Goal: Task Accomplishment & Management: Manage account settings

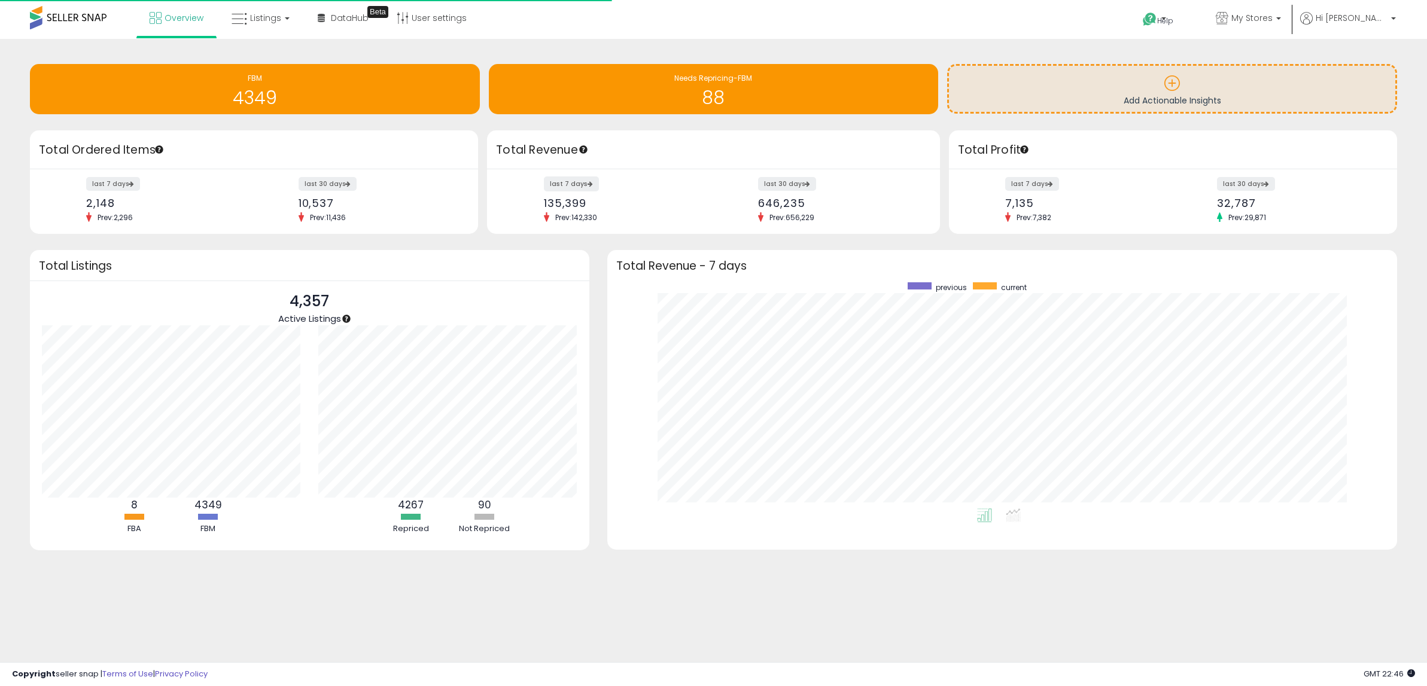
scroll to position [226, 766]
click at [251, 16] on span "Listings" at bounding box center [265, 18] width 31 height 12
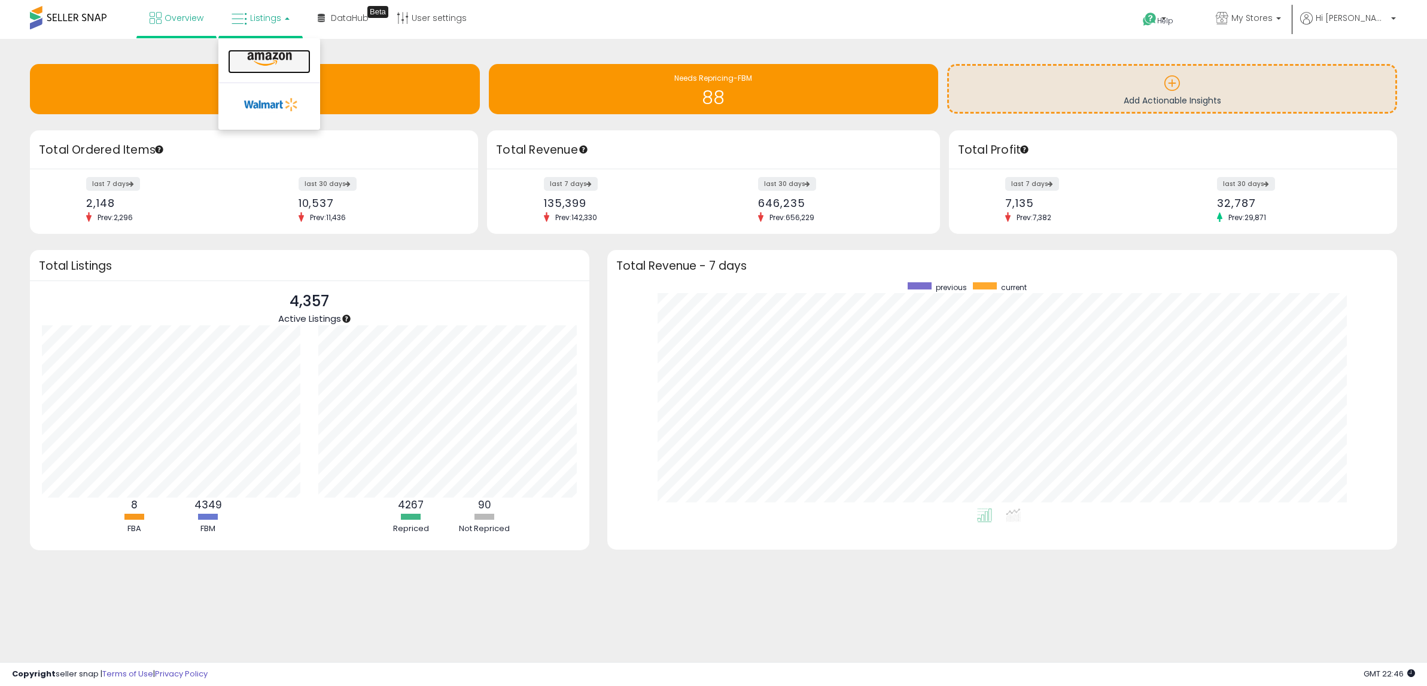
click at [261, 51] on icon at bounding box center [269, 59] width 52 height 16
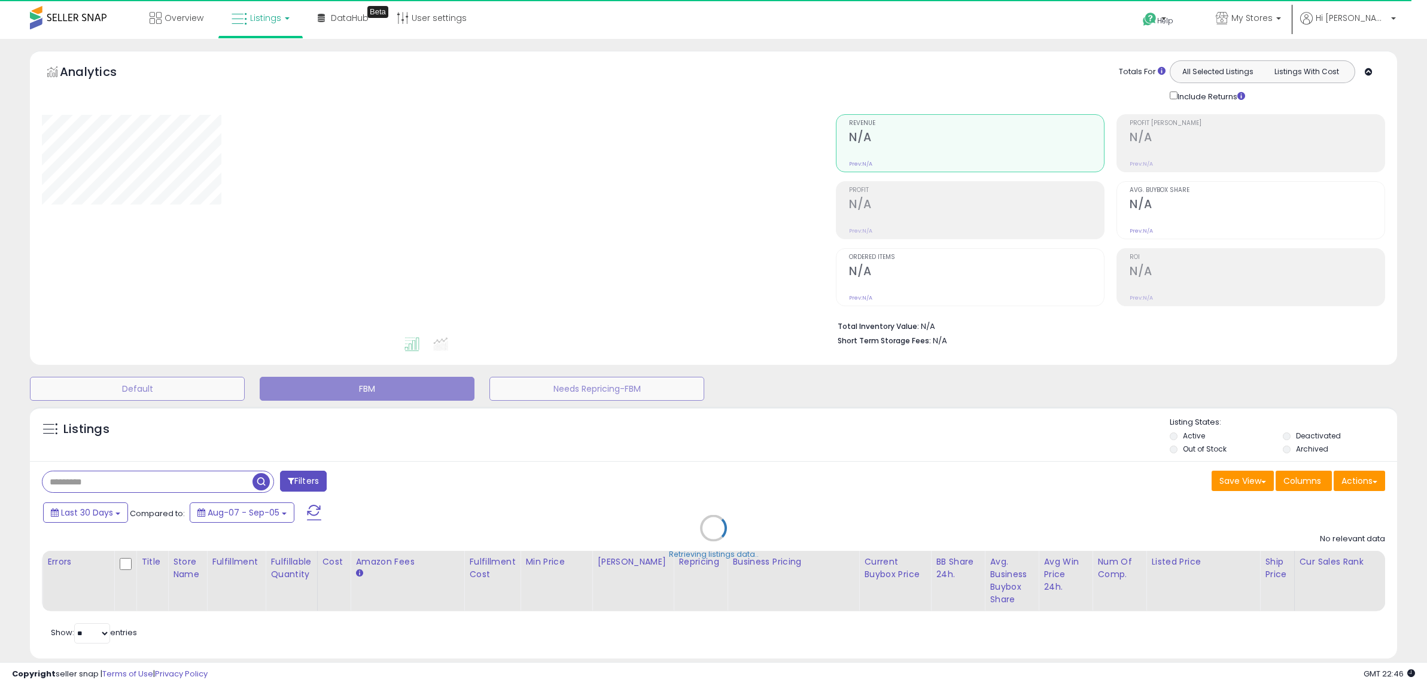
select select "**"
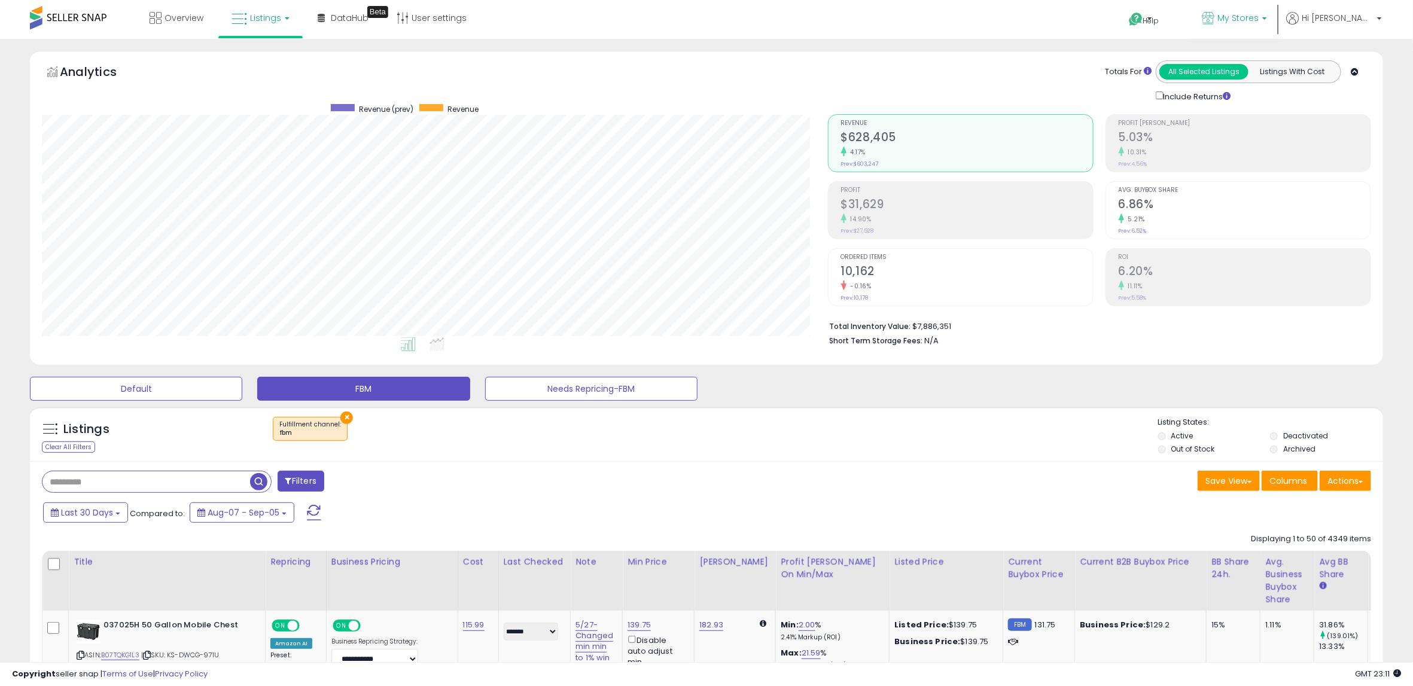
click at [1253, 36] on link "My Stores" at bounding box center [1234, 19] width 83 height 39
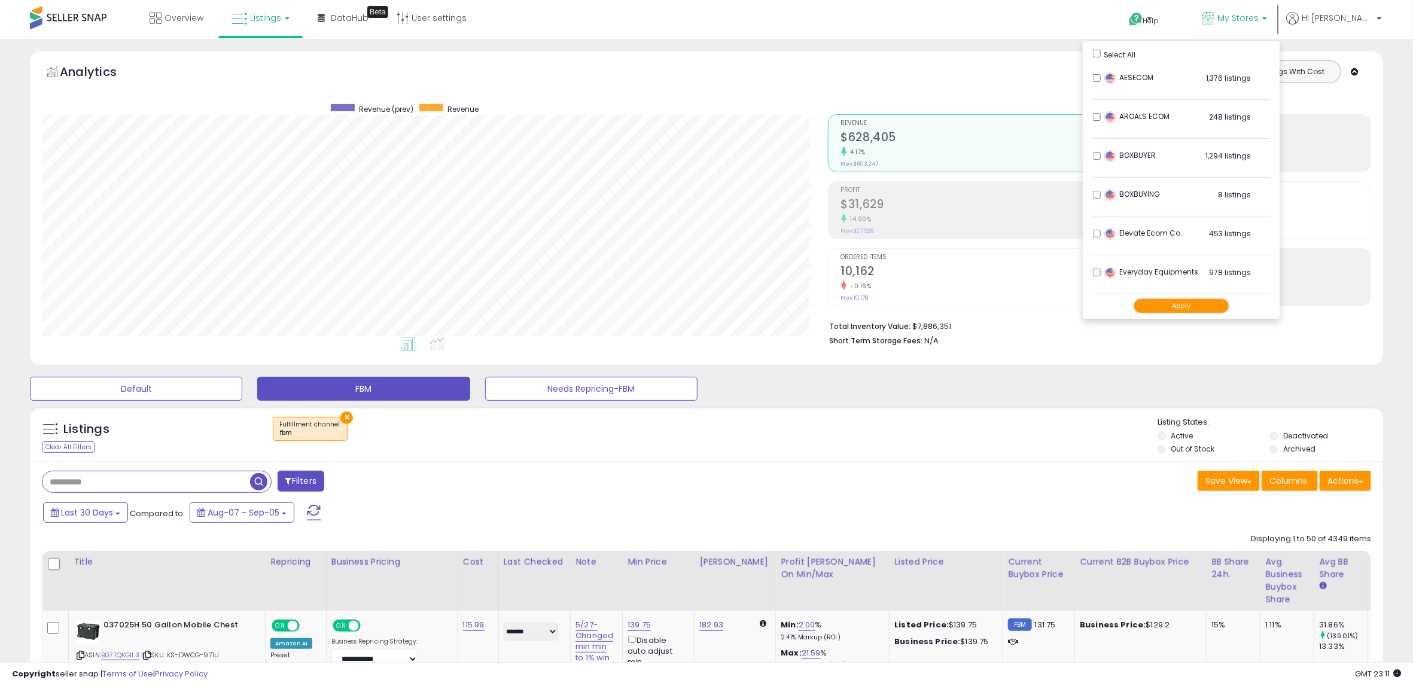
click at [1216, 308] on button "Apply" at bounding box center [1182, 306] width 96 height 15
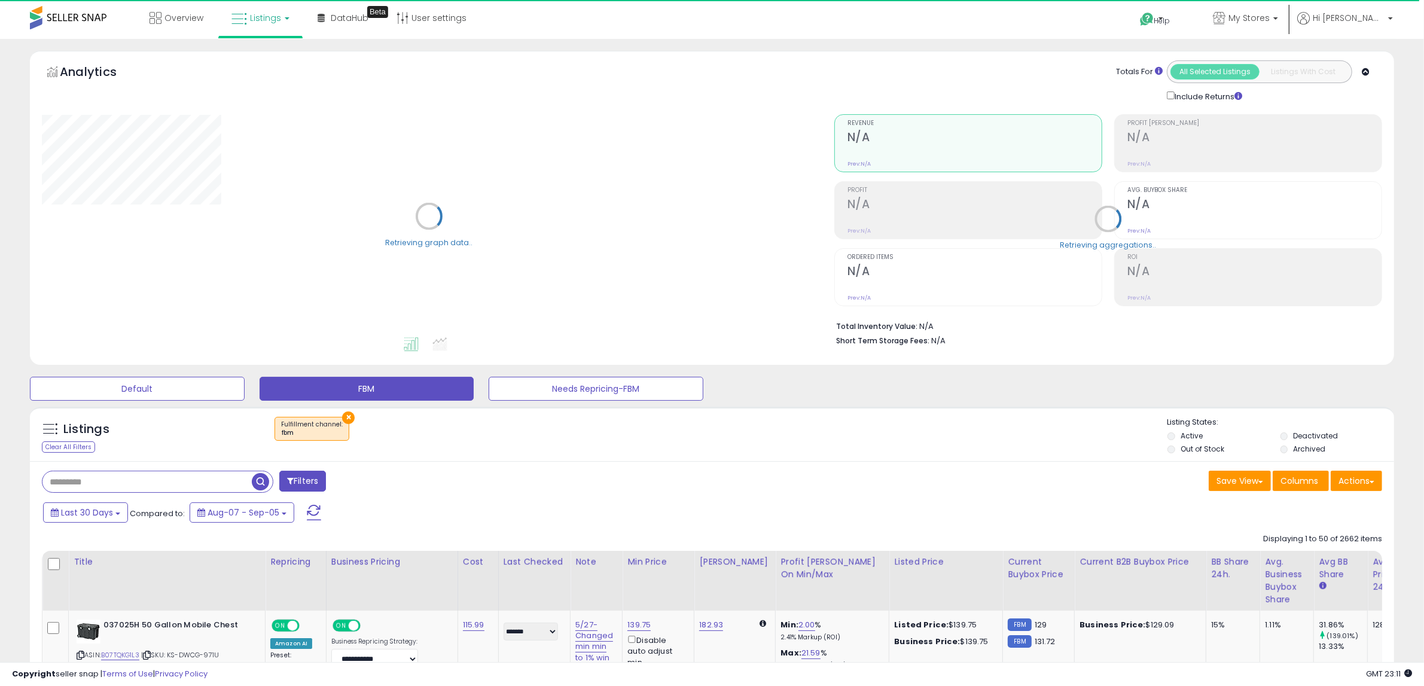
select select "**"
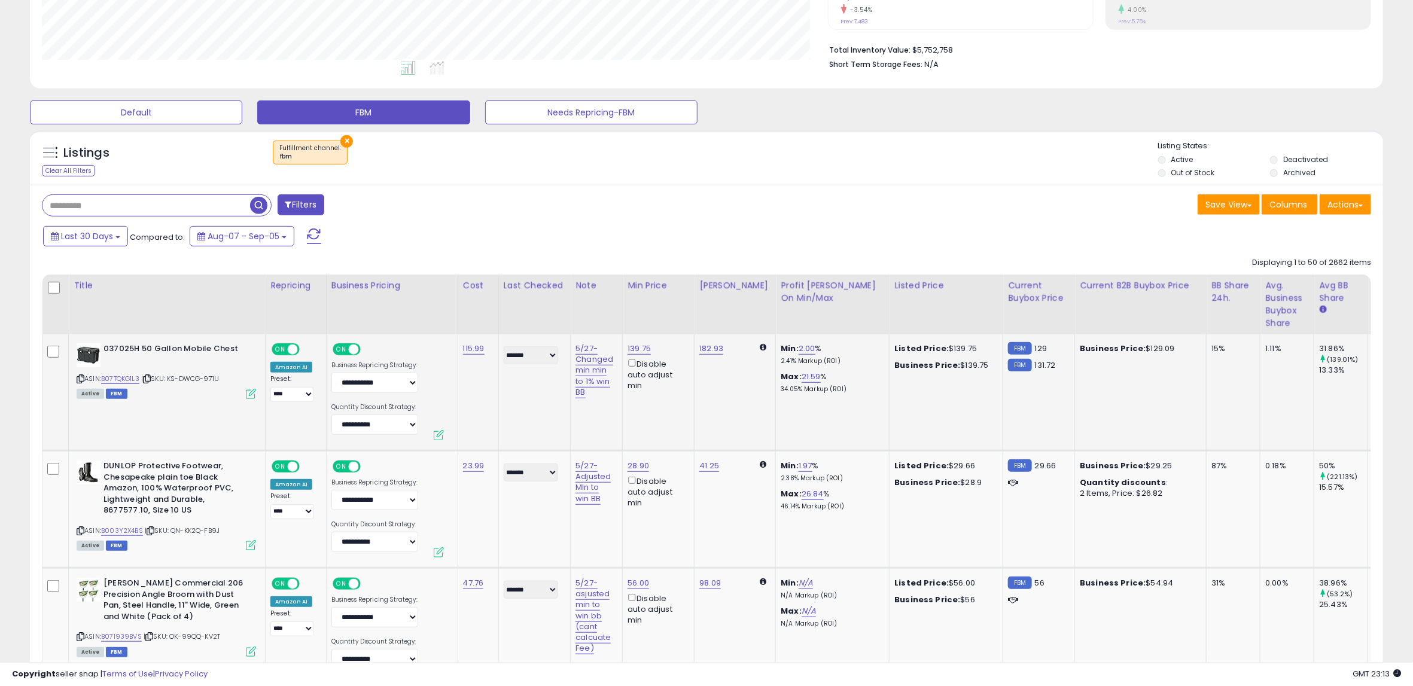
click at [537, 395] on td "******* ****** ******* ********* ******** ****** ******** ******" at bounding box center [534, 392] width 72 height 117
click at [437, 434] on button at bounding box center [439, 435] width 10 height 10
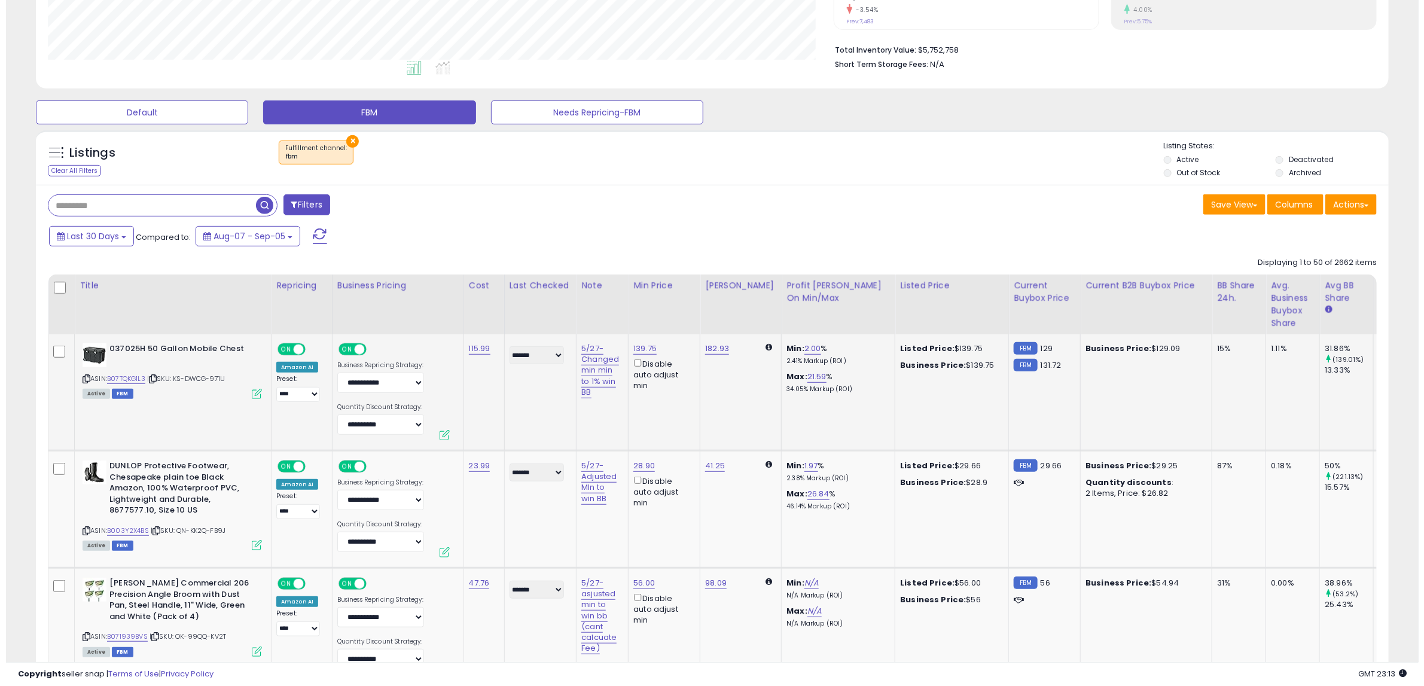
scroll to position [245, 793]
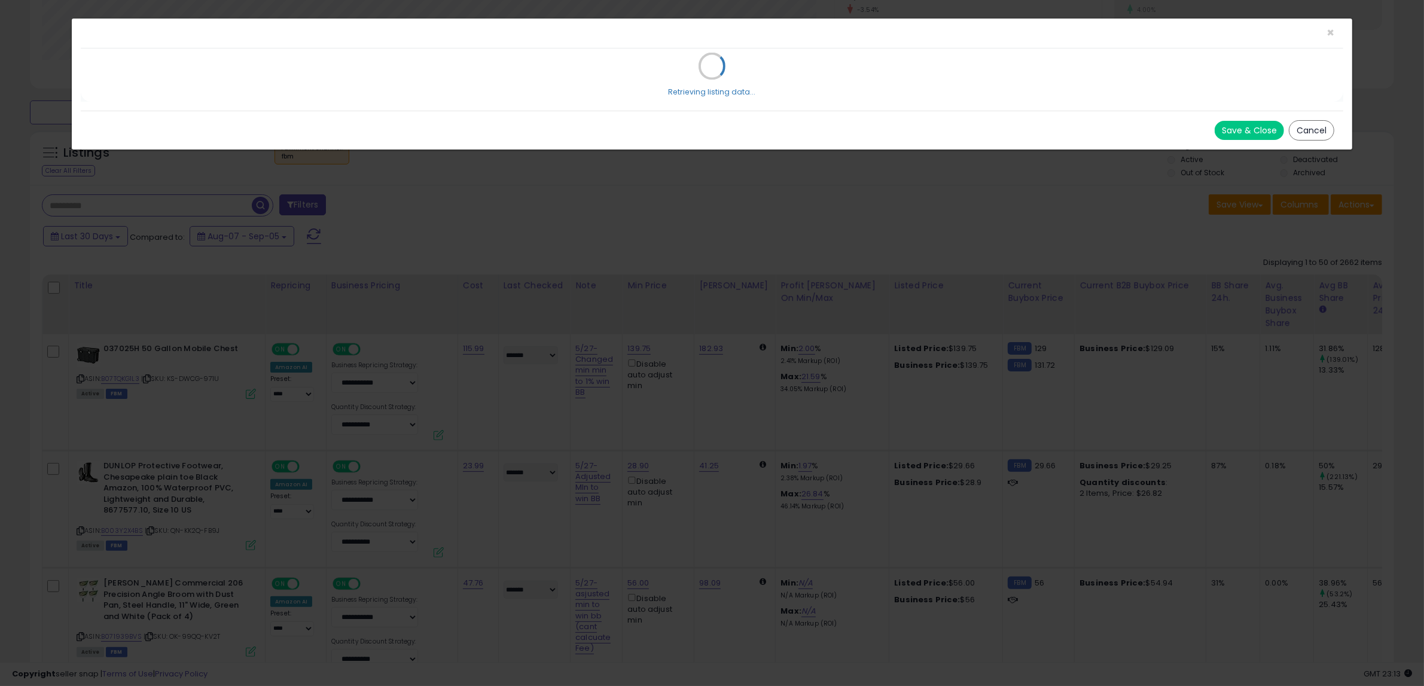
select select "*******"
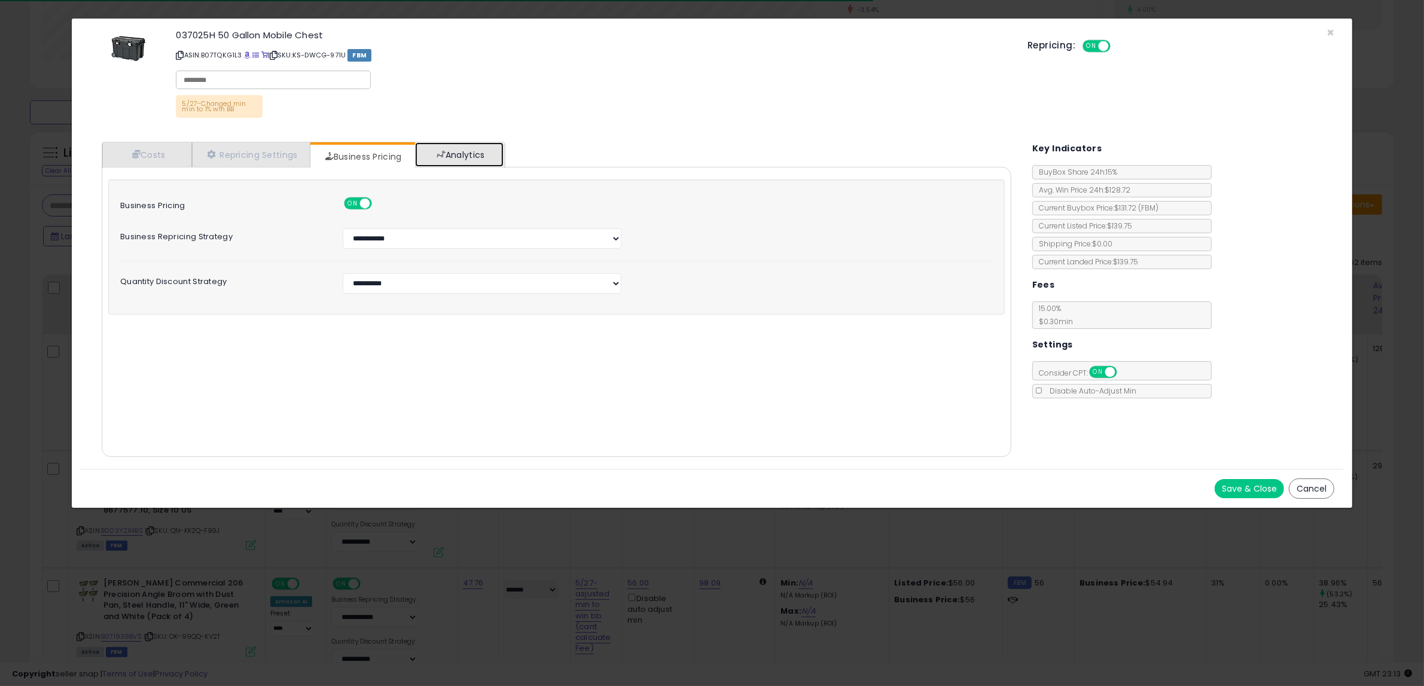
click at [455, 155] on link "Analytics" at bounding box center [459, 154] width 89 height 25
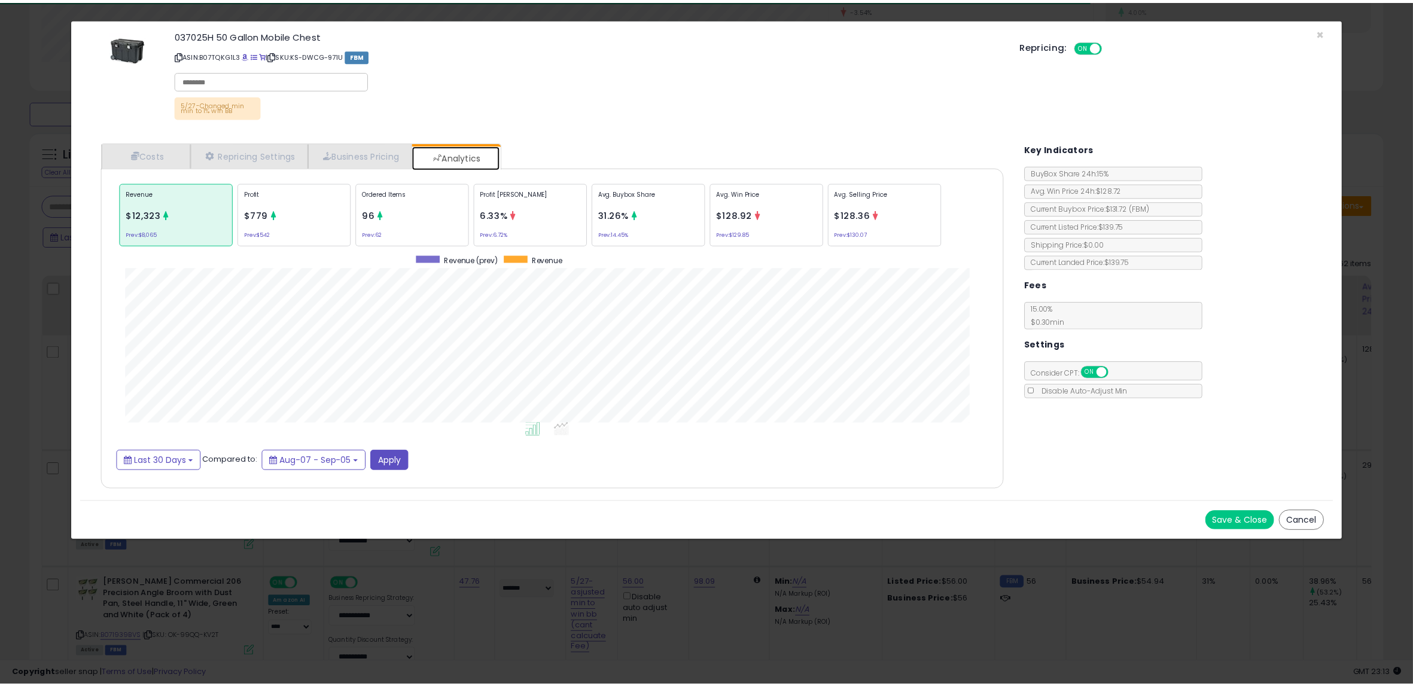
scroll to position [369, 934]
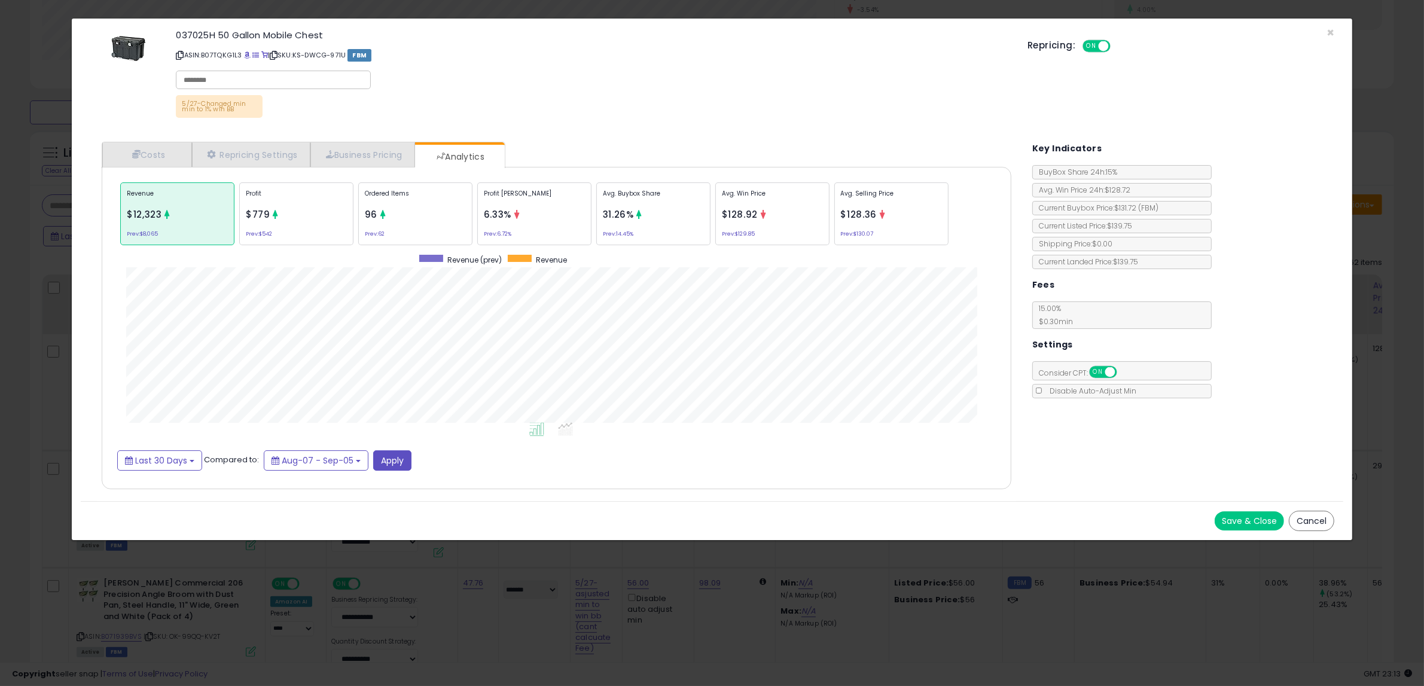
click at [1401, 294] on div "× Close 037025H 50 Gallon Mobile Chest ASIN: B07TQKG1L3 | SKU: KS-DWCG-971U FBM…" at bounding box center [712, 343] width 1424 height 686
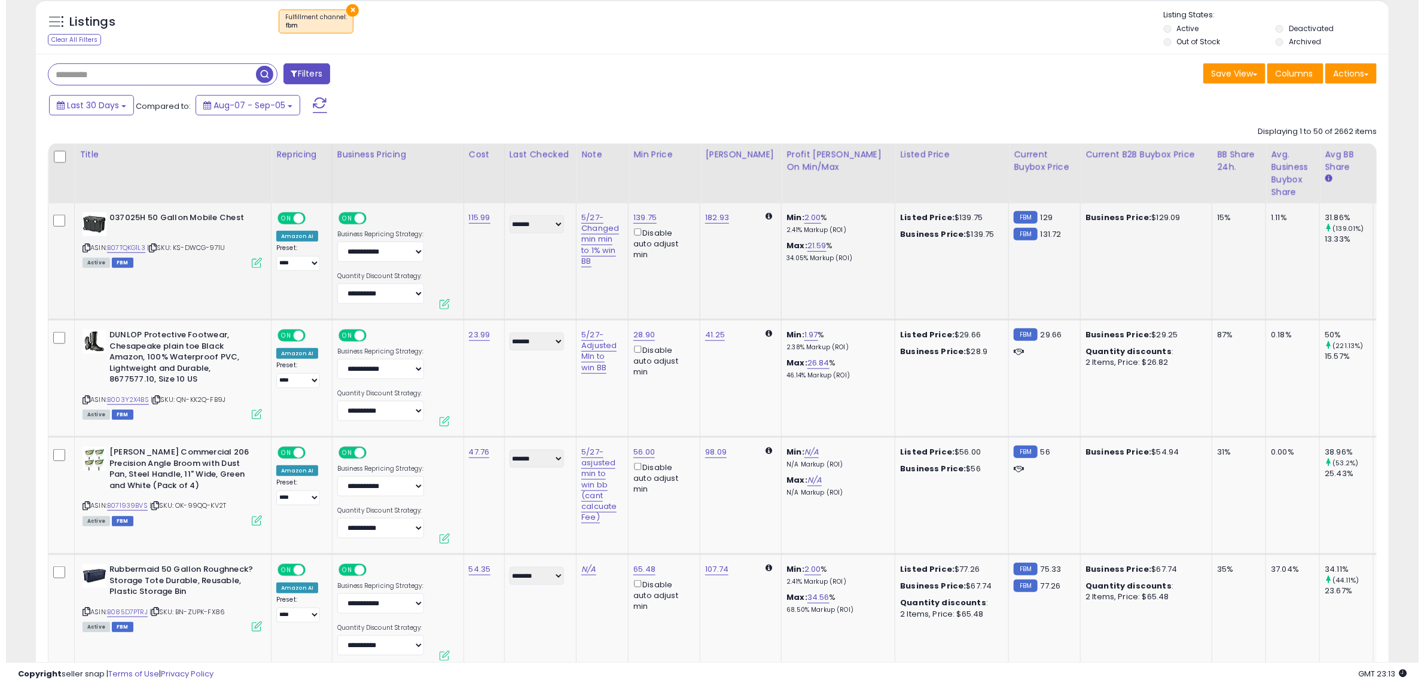
scroll to position [401, 0]
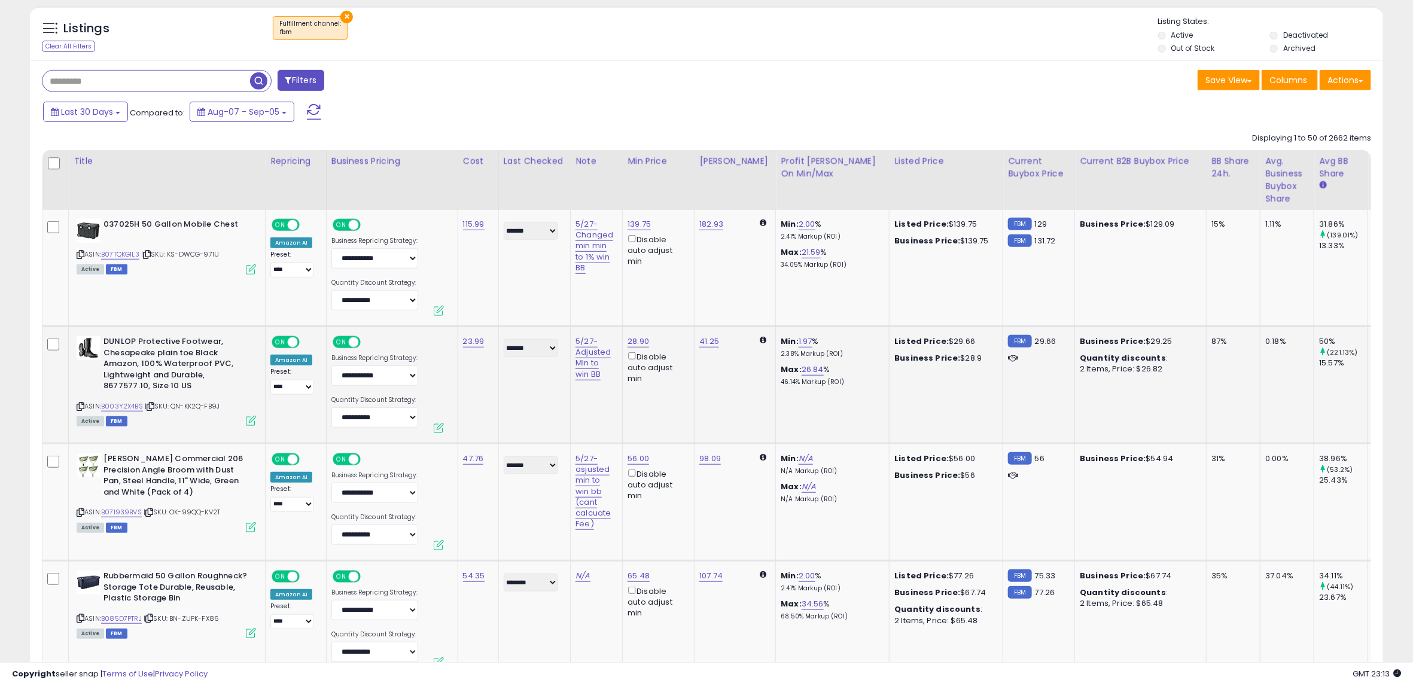
click at [434, 428] on button at bounding box center [439, 428] width 10 height 10
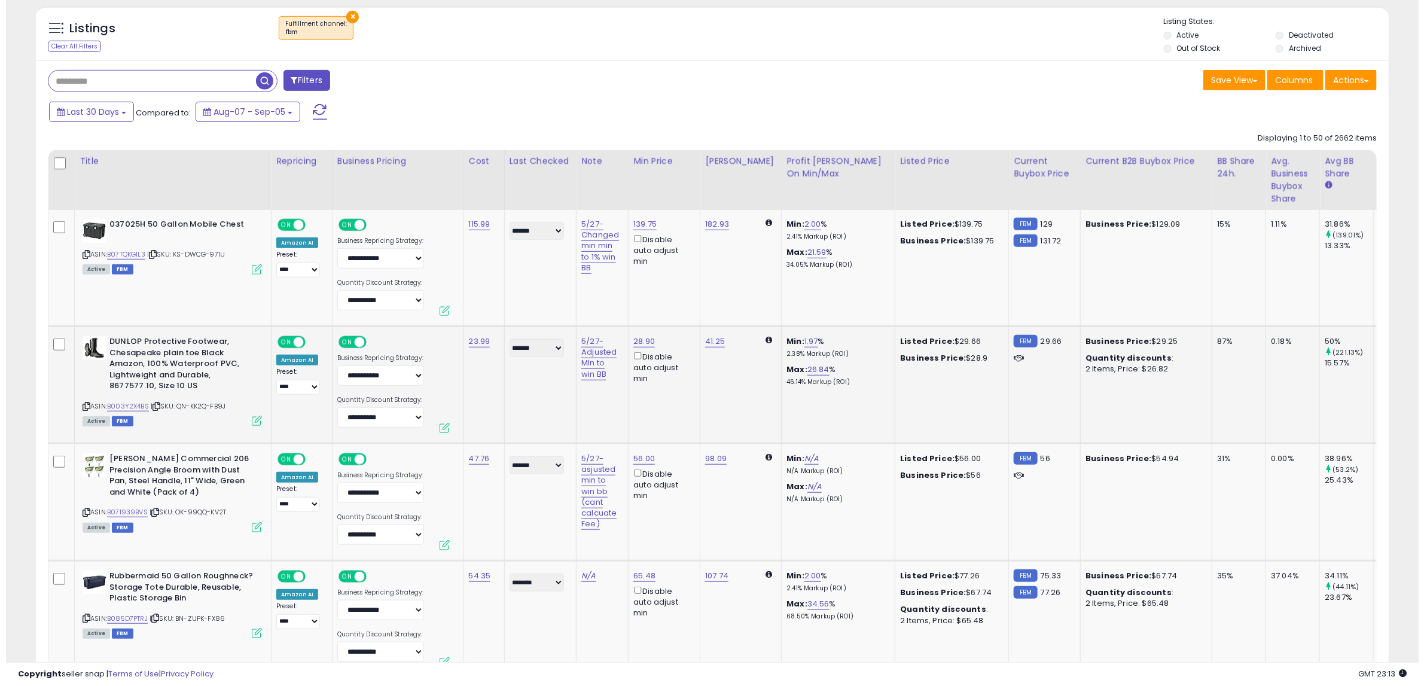
scroll to position [245, 793]
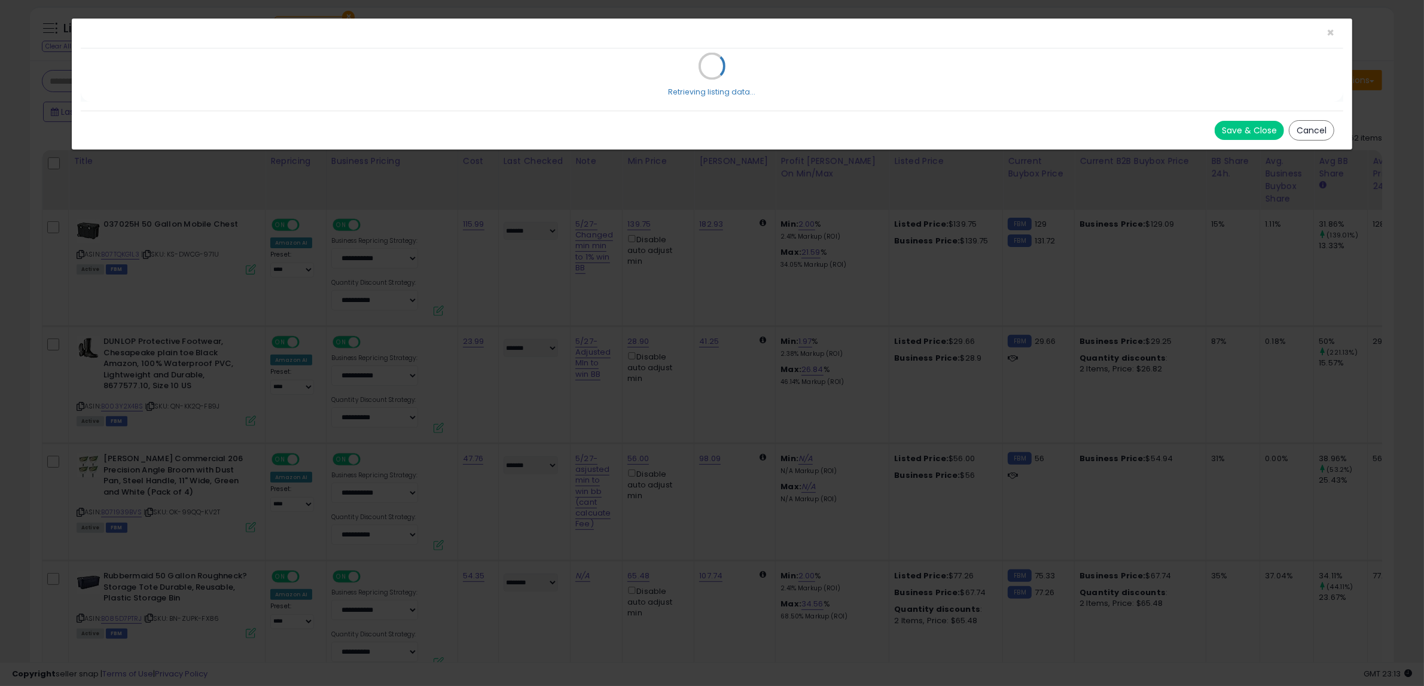
select select "*******"
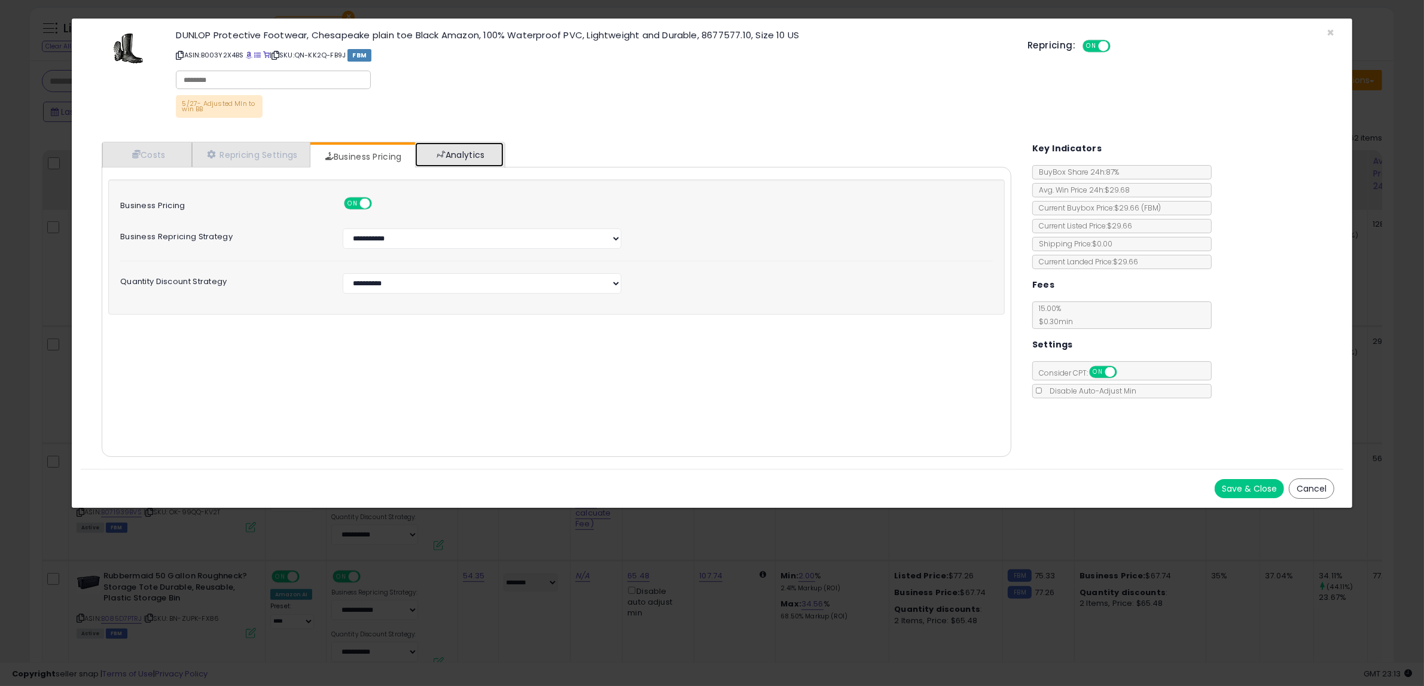
click at [436, 149] on link "Analytics" at bounding box center [459, 154] width 89 height 25
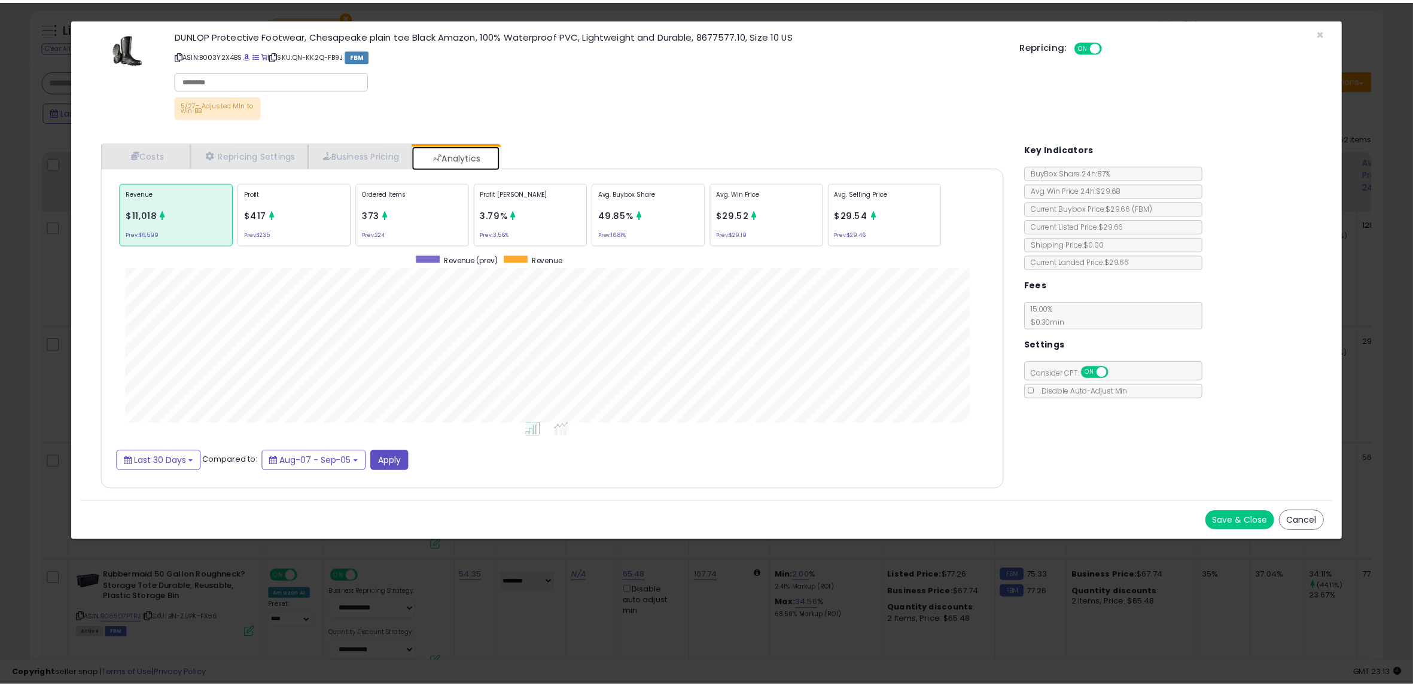
scroll to position [369, 934]
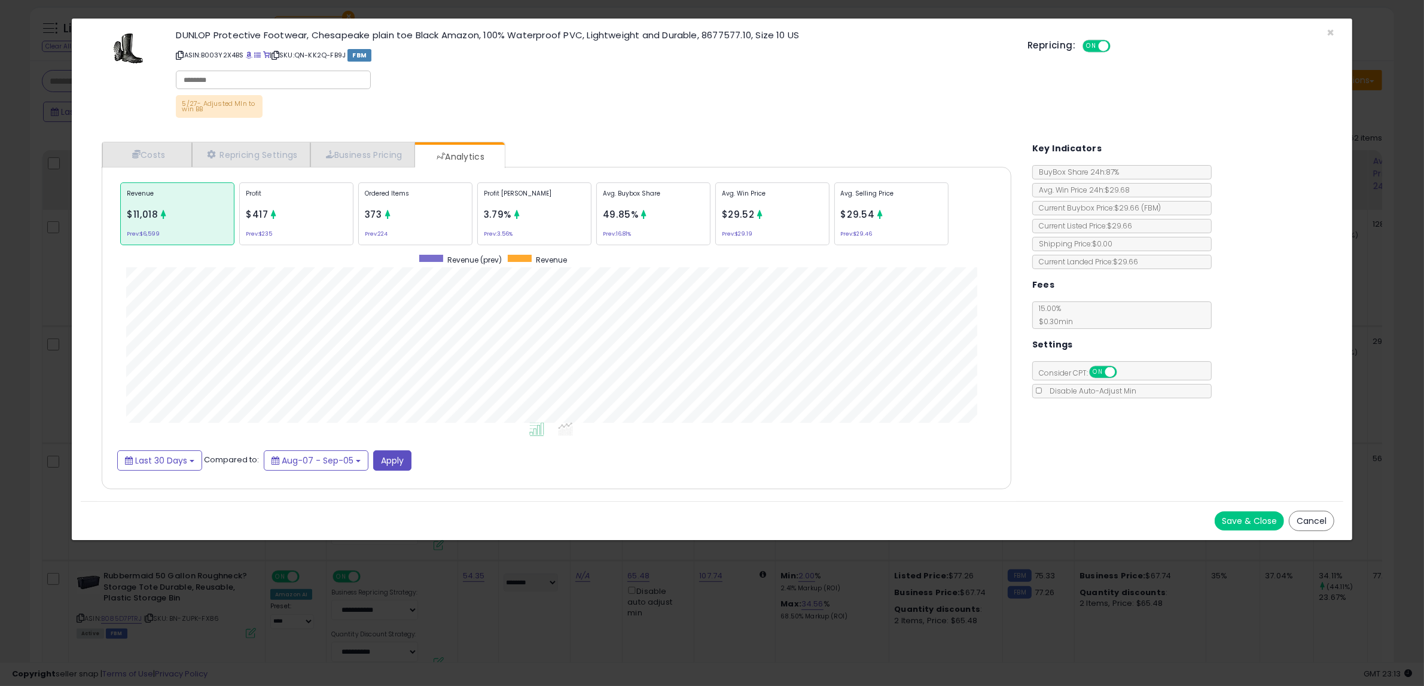
click at [795, 584] on div "× Close DUNLOP Protective Footwear, Chesapeake plain toe Black Amazon, 100% Wat…" at bounding box center [712, 343] width 1424 height 686
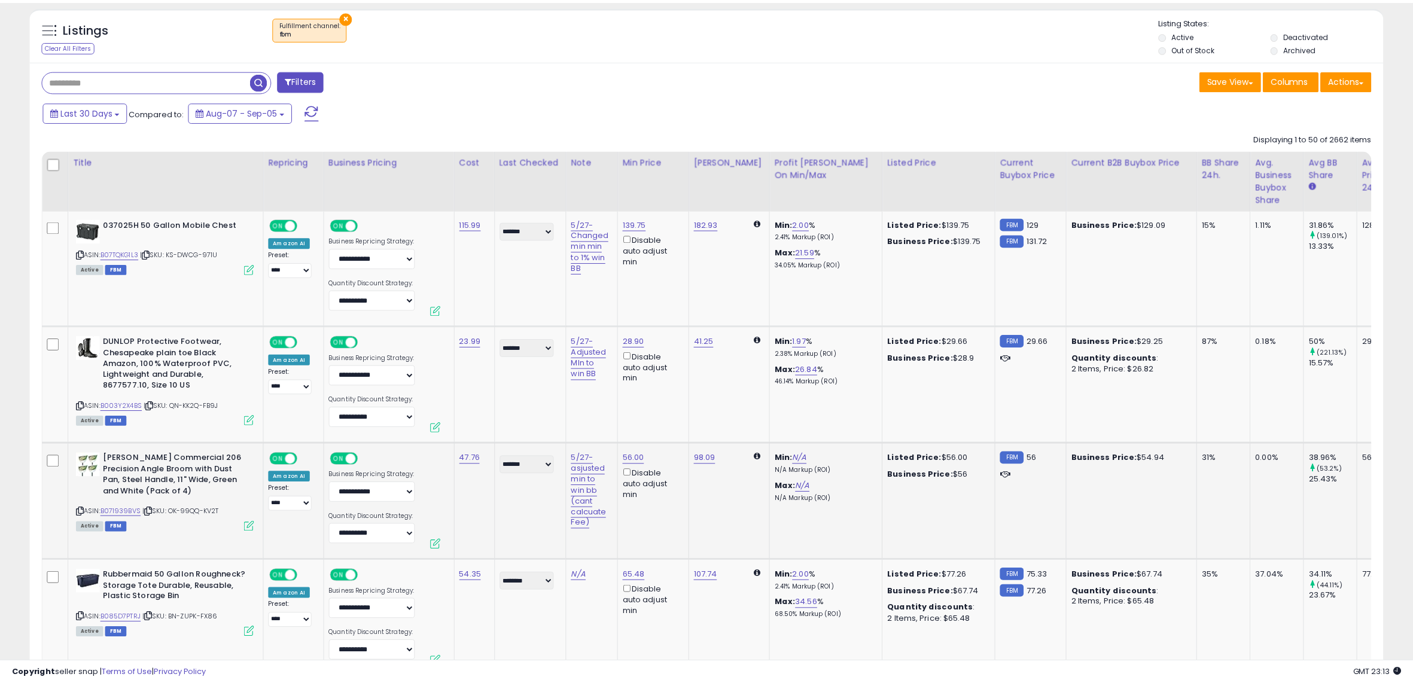
scroll to position [598007, 597466]
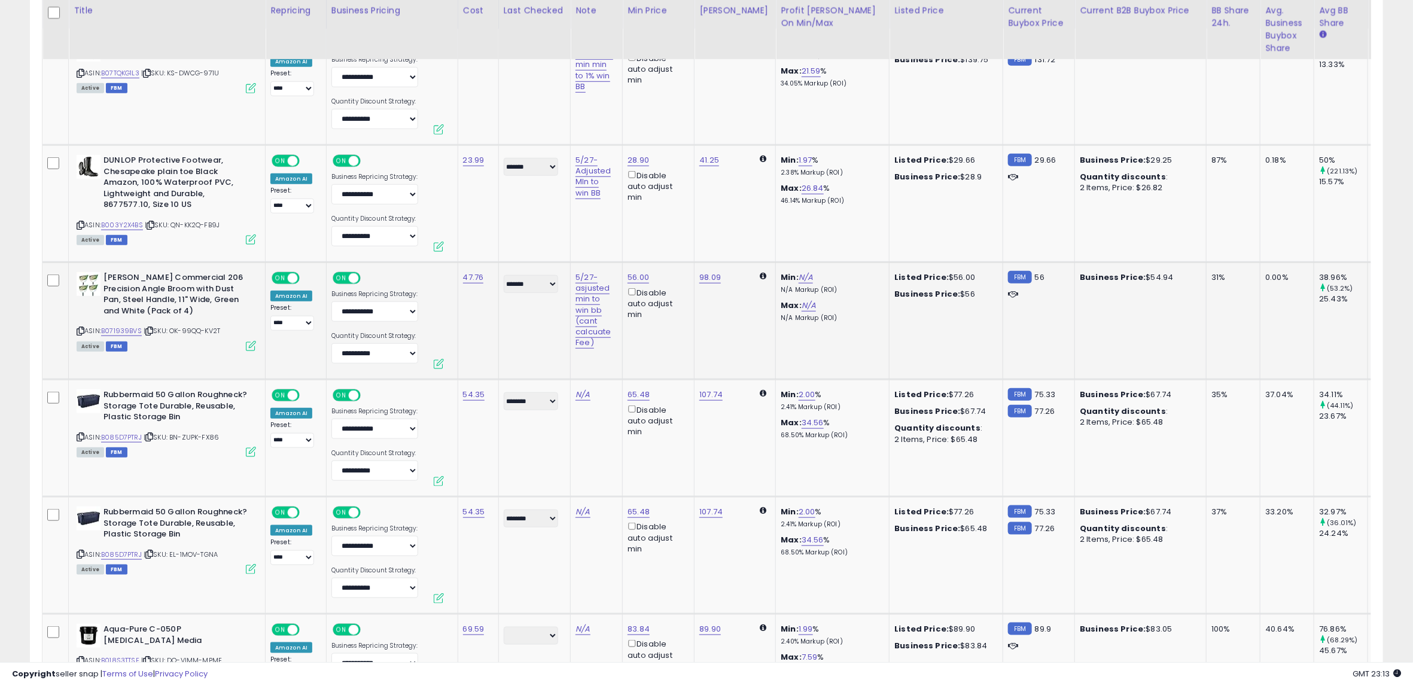
click at [1368, 323] on td "56.7" at bounding box center [1395, 320] width 54 height 117
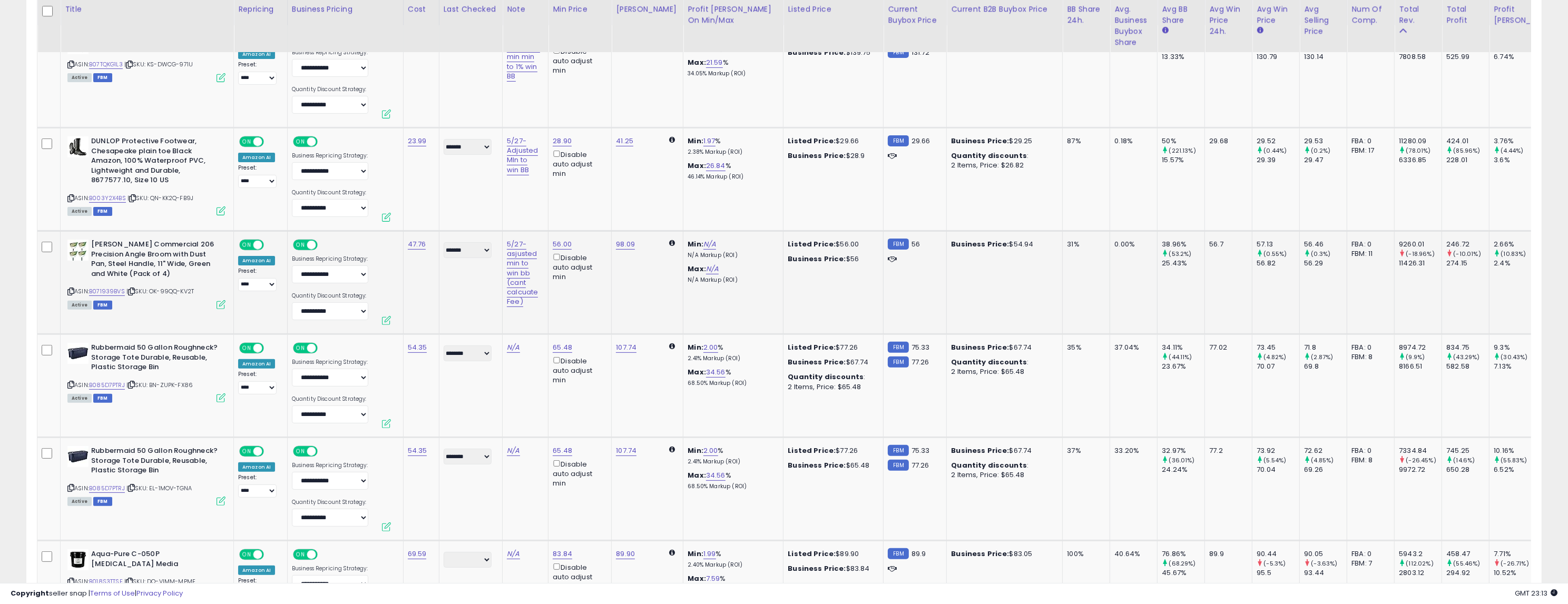
click at [200, 272] on b "[PERSON_NAME] Commercial 206 Precision Angle Broom with Dust Pan, Steel Handle,…" at bounding box center [154, 260] width 128 height 41
click at [219, 306] on icon at bounding box center [221, 305] width 9 height 9
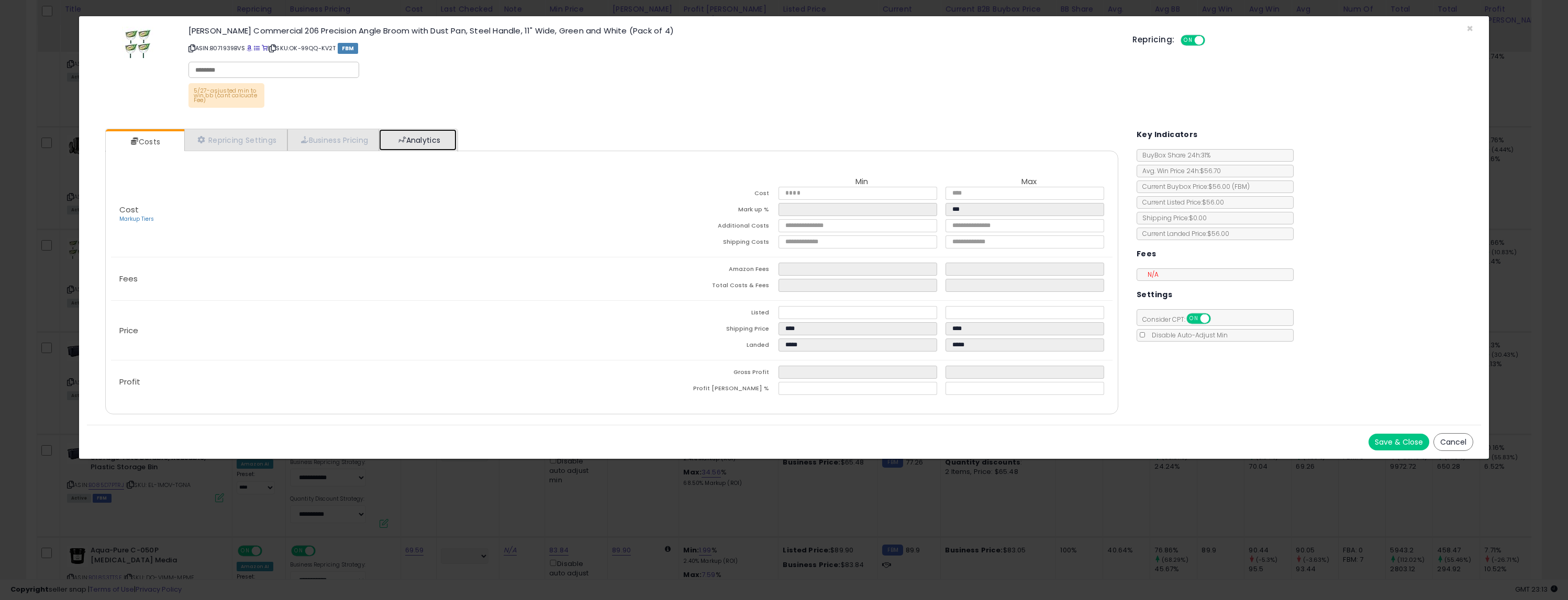
click at [399, 148] on link "Analytics" at bounding box center [417, 140] width 78 height 22
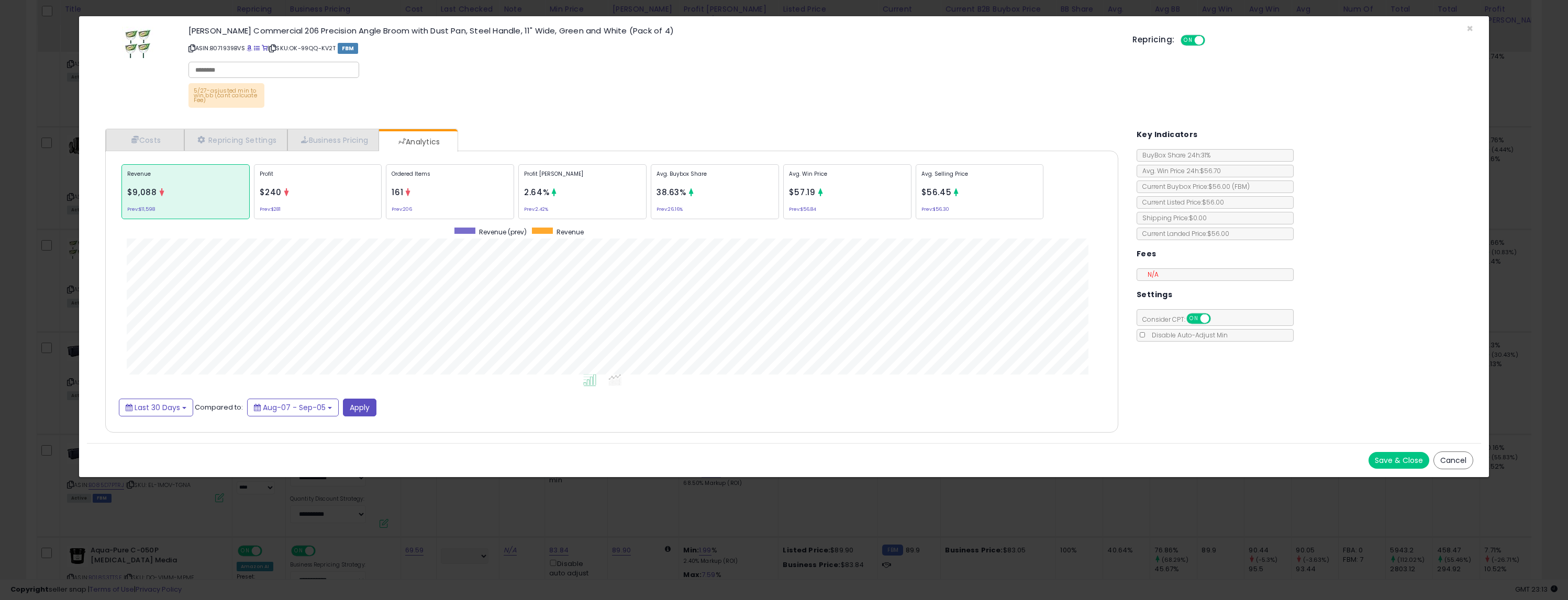
click at [1246, 27] on div "[PERSON_NAME] Commercial 206 Precision Angle Broom with Dust Pan, Steel Handle,…" at bounding box center [784, 69] width 1395 height 89
click at [1246, 31] on div "Repricing: ON OFF" at bounding box center [1302, 38] width 340 height 15
click at [1246, 27] on span "×" at bounding box center [1470, 28] width 7 height 15
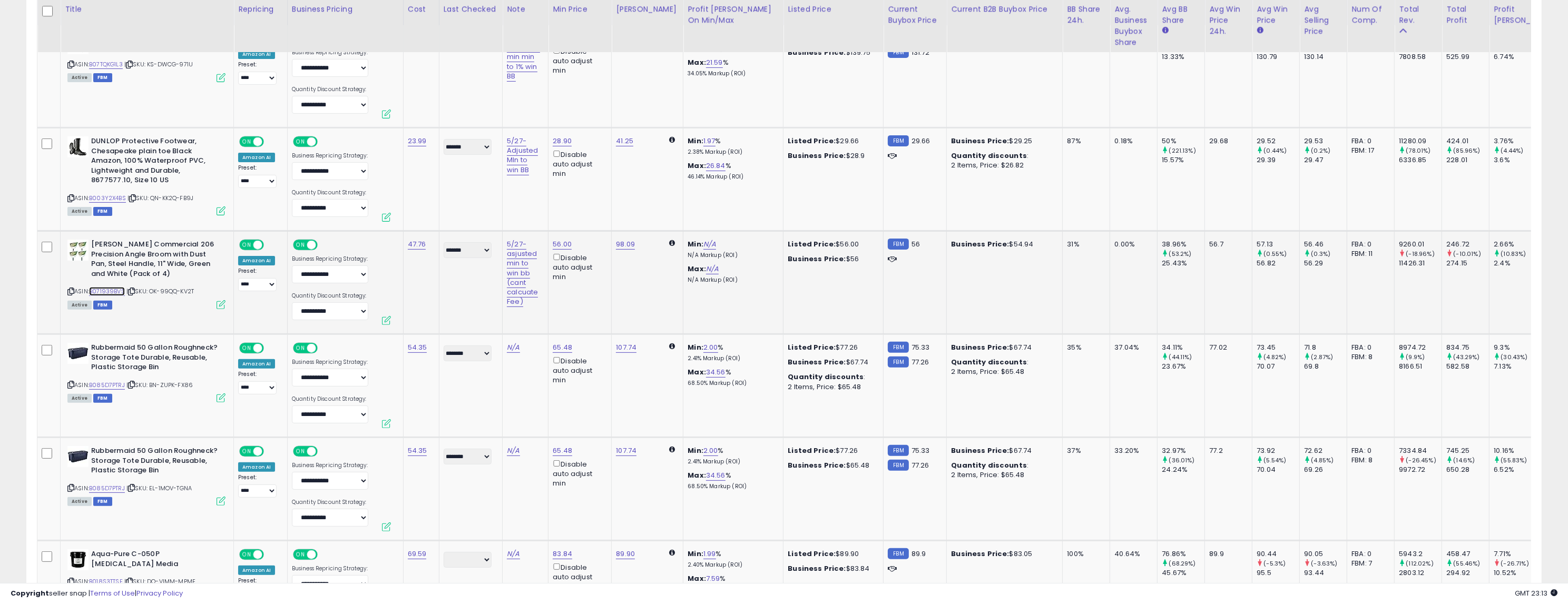
click at [125, 291] on link "B071939BVS" at bounding box center [107, 291] width 36 height 9
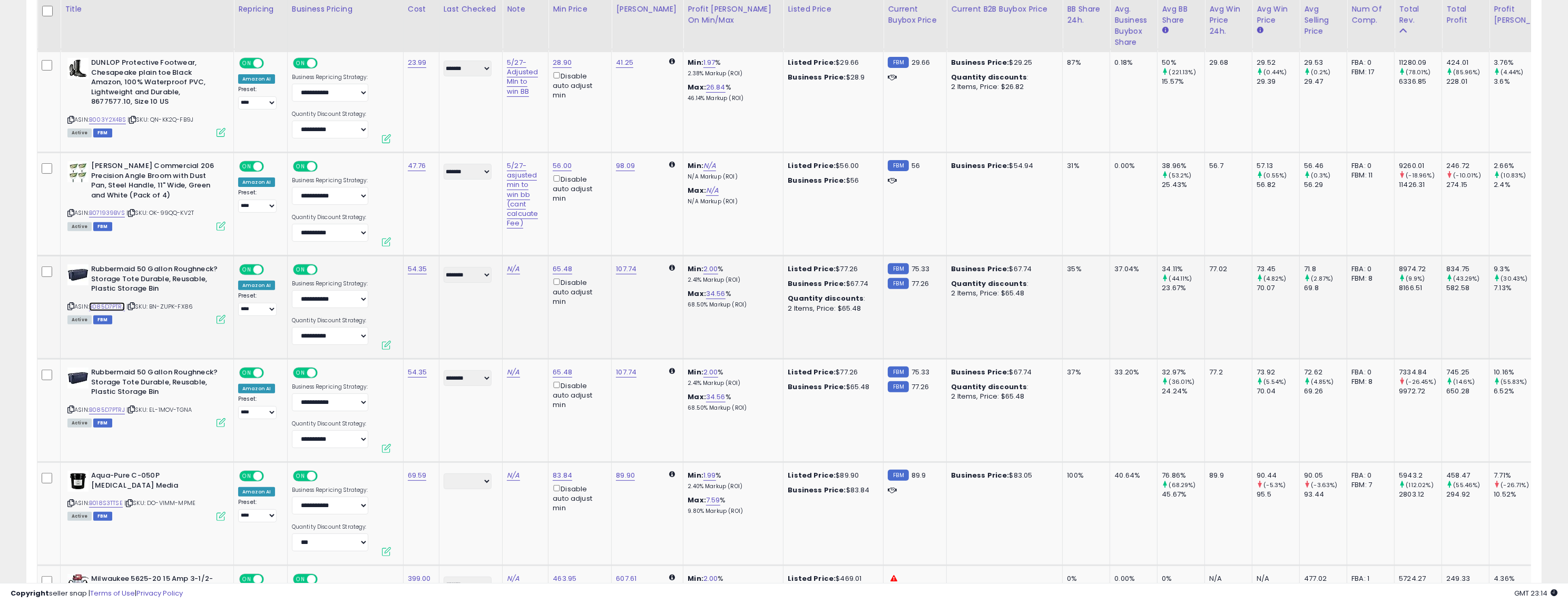
click at [111, 308] on link "B085D7PTRJ" at bounding box center [107, 306] width 36 height 9
